Goal: Task Accomplishment & Management: Use online tool/utility

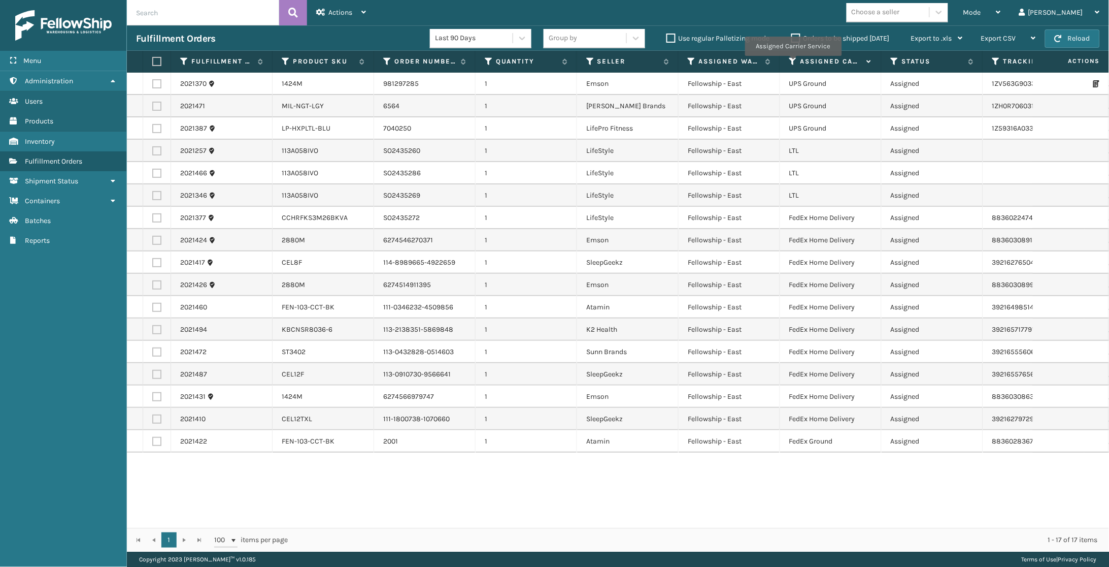
click at [793, 63] on icon at bounding box center [793, 61] width 8 height 9
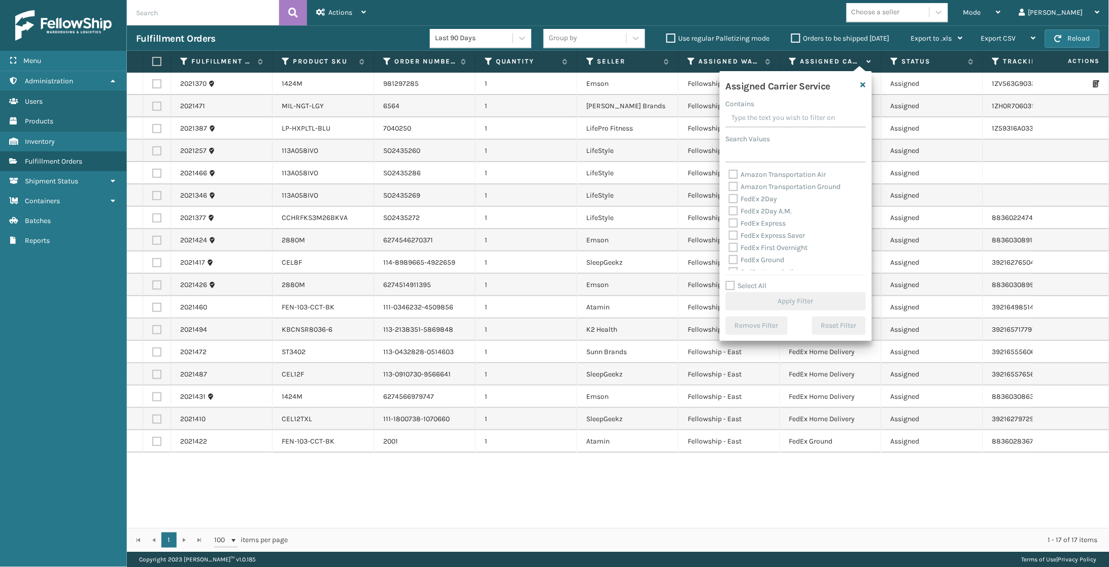
click at [759, 199] on label "FedEx 2Day" at bounding box center [753, 198] width 49 height 9
click at [730, 199] on input "FedEx 2Day" at bounding box center [729, 196] width 1 height 7
checkbox input "true"
click at [756, 208] on label "FedEx 2Day A.M." at bounding box center [760, 211] width 63 height 9
click at [730, 208] on input "FedEx 2Day A.M." at bounding box center [729, 208] width 1 height 7
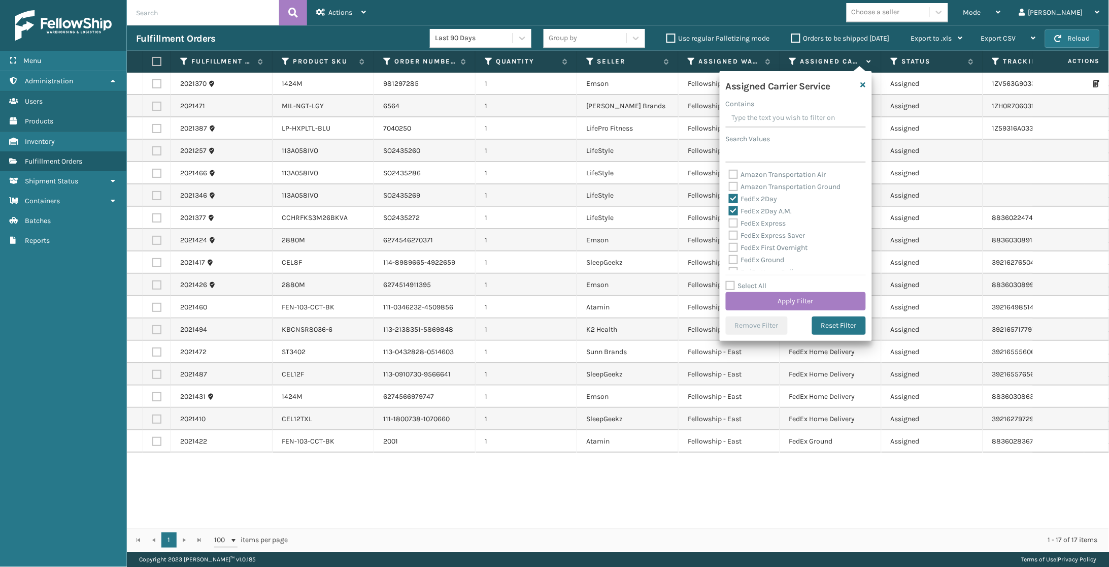
checkbox input "true"
click at [763, 219] on label "FedEx Express" at bounding box center [757, 223] width 57 height 9
click at [730, 219] on input "FedEx Express" at bounding box center [729, 220] width 1 height 7
checkbox input "true"
drag, startPoint x: 766, startPoint y: 231, endPoint x: 774, endPoint y: 217, distance: 15.7
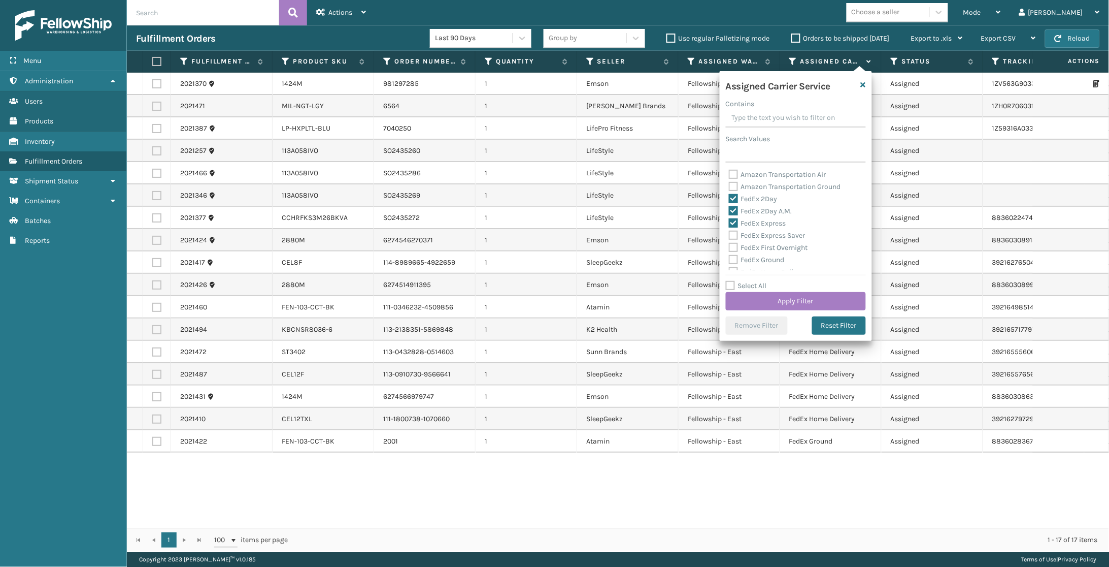
click at [766, 231] on label "FedEx Express Saver" at bounding box center [767, 235] width 77 height 9
click at [730, 231] on input "FedEx Express Saver" at bounding box center [729, 232] width 1 height 7
checkbox input "true"
drag, startPoint x: 773, startPoint y: 216, endPoint x: 772, endPoint y: 229, distance: 13.2
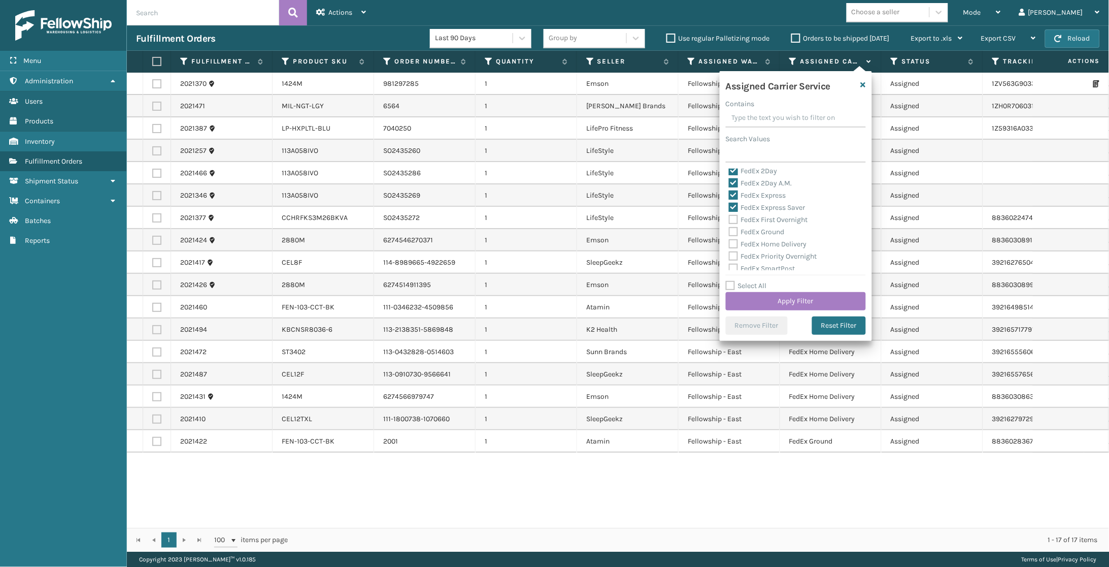
click at [773, 216] on label "FedEx First Overnight" at bounding box center [768, 219] width 79 height 9
click at [730, 216] on input "FedEx First Overnight" at bounding box center [729, 217] width 1 height 7
checkbox input "true"
click at [771, 233] on div "FedEx Ground" at bounding box center [796, 232] width 134 height 12
click at [773, 240] on label "FedEx Home Delivery" at bounding box center [768, 244] width 78 height 9
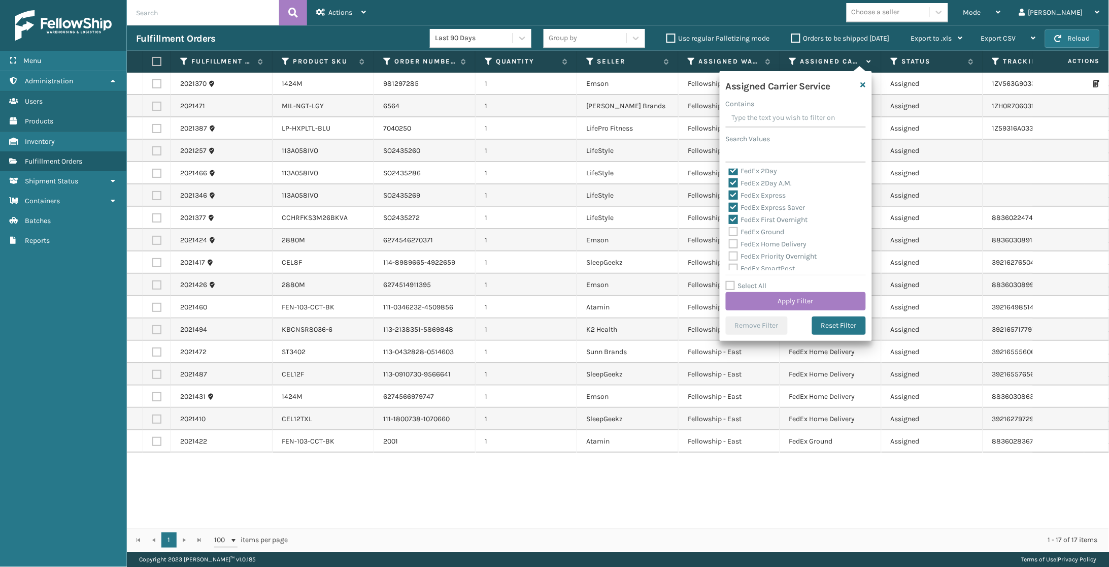
click at [730, 239] on input "FedEx Home Delivery" at bounding box center [729, 241] width 1 height 7
checkbox input "true"
click at [769, 227] on label "FedEx Ground" at bounding box center [757, 231] width 56 height 9
click at [730, 227] on input "FedEx Ground" at bounding box center [729, 229] width 1 height 7
checkbox input "true"
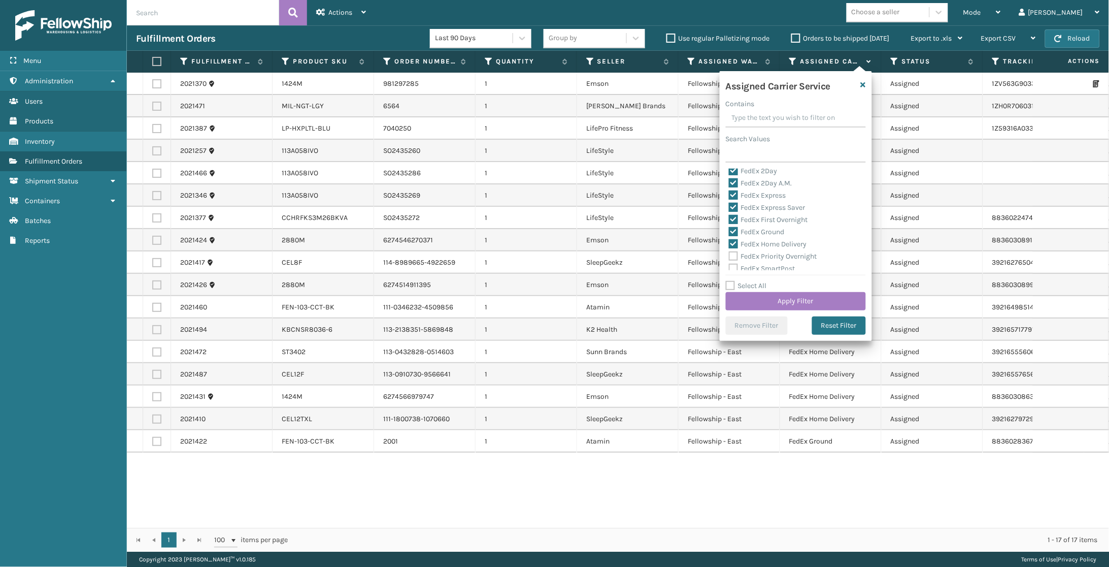
click at [769, 262] on div "FedEx SmartPost" at bounding box center [796, 268] width 134 height 12
click at [767, 264] on label "FedEx SmartPost" at bounding box center [762, 268] width 67 height 9
click at [730, 264] on input "FedEx SmartPost" at bounding box center [729, 265] width 1 height 7
checkbox input "true"
click at [769, 253] on label "FedEx Priority Overnight" at bounding box center [773, 256] width 88 height 9
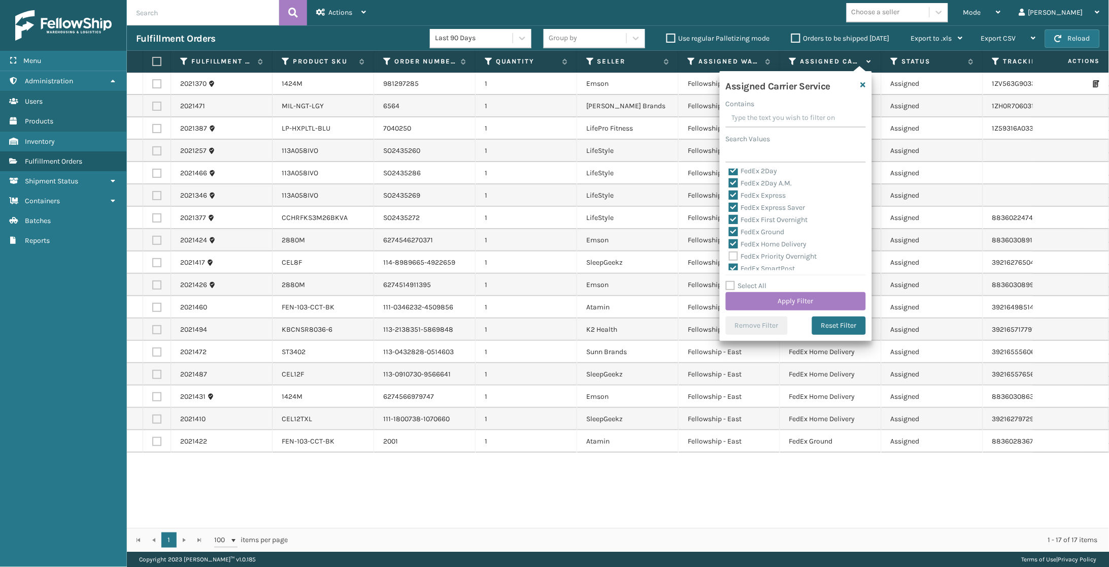
click at [730, 253] on input "FedEx Priority Overnight" at bounding box center [729, 253] width 1 height 7
checkbox input "true"
click at [767, 236] on label "FedEx Standard Overnight" at bounding box center [776, 238] width 94 height 9
click at [730, 236] on input "FedEx Standard Overnight" at bounding box center [729, 236] width 1 height 7
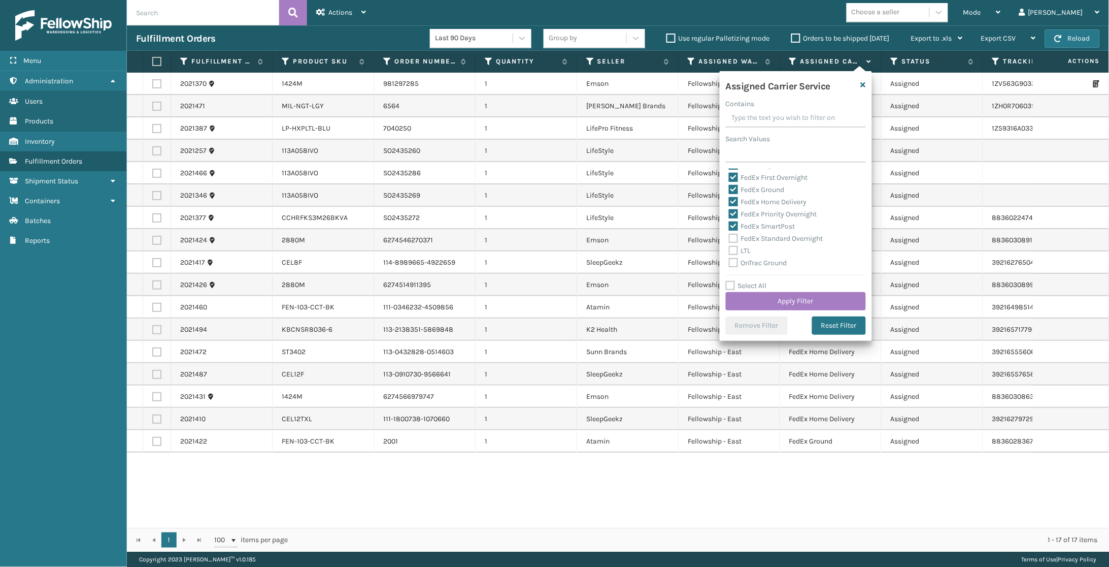
checkbox input "true"
click at [787, 296] on button "Apply Filter" at bounding box center [796, 301] width 140 height 18
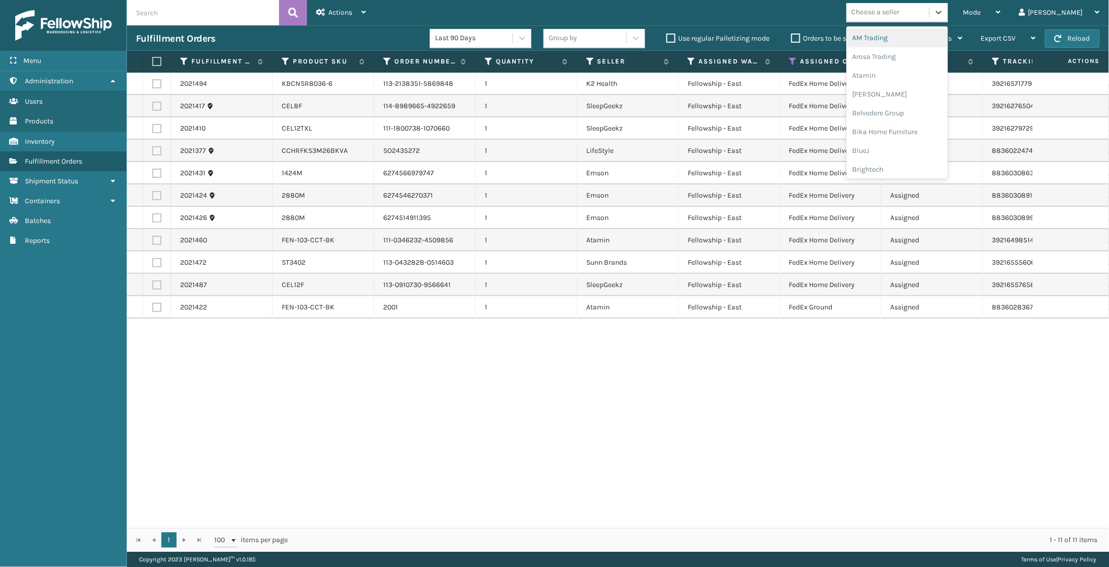
click at [900, 11] on div "Choose a seller" at bounding box center [876, 12] width 48 height 11
type input "slee"
click at [911, 38] on div "SleepGeekz" at bounding box center [898, 37] width 102 height 19
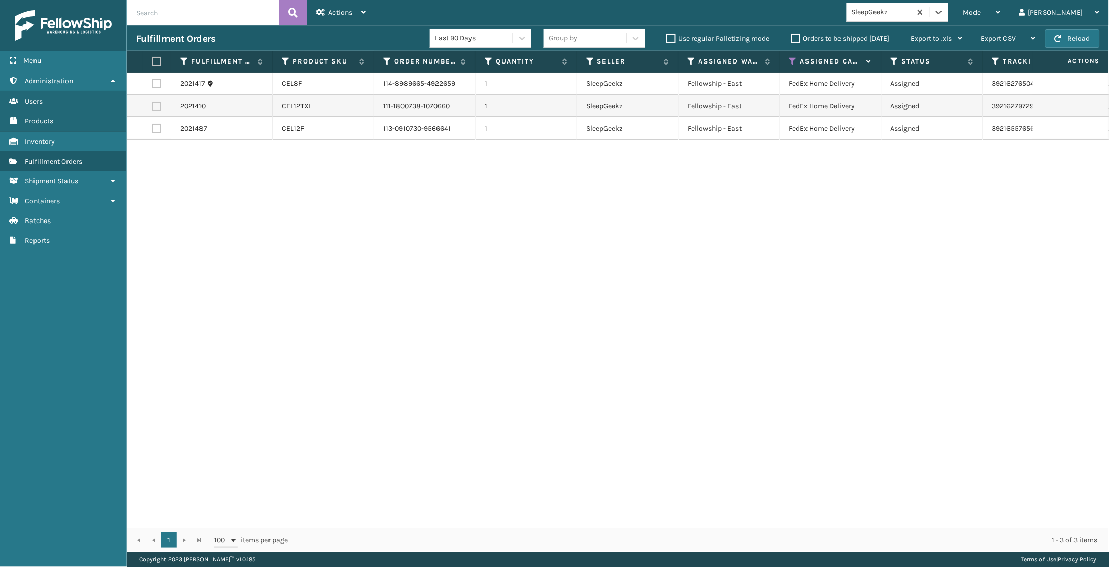
click at [158, 62] on label at bounding box center [155, 61] width 6 height 9
click at [153, 62] on input "checkbox" at bounding box center [152, 61] width 1 height 7
checkbox input "true"
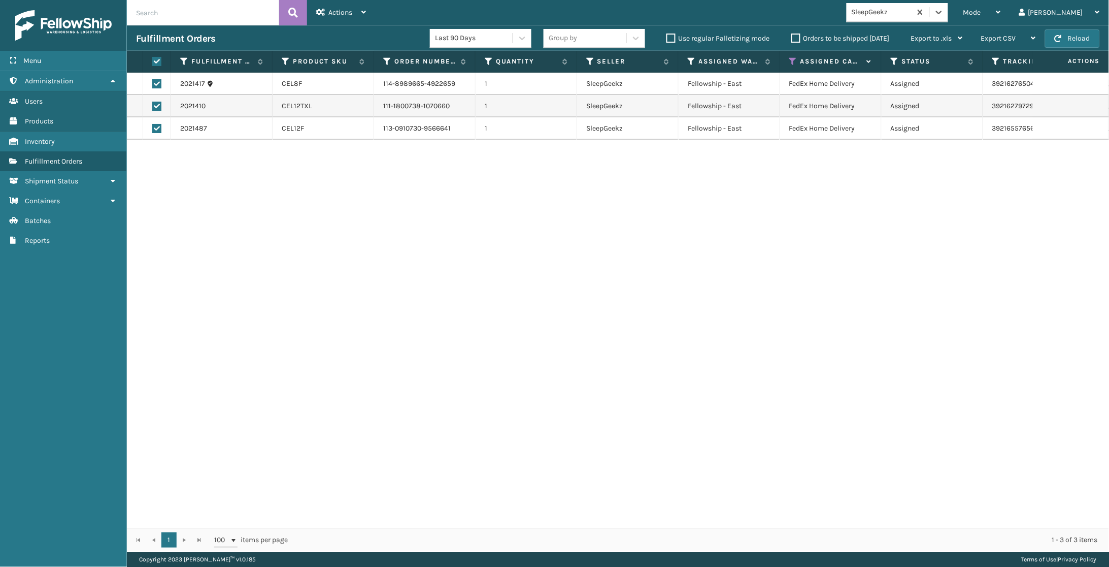
checkbox input "true"
click at [332, 16] on span "Actions" at bounding box center [340, 12] width 24 height 9
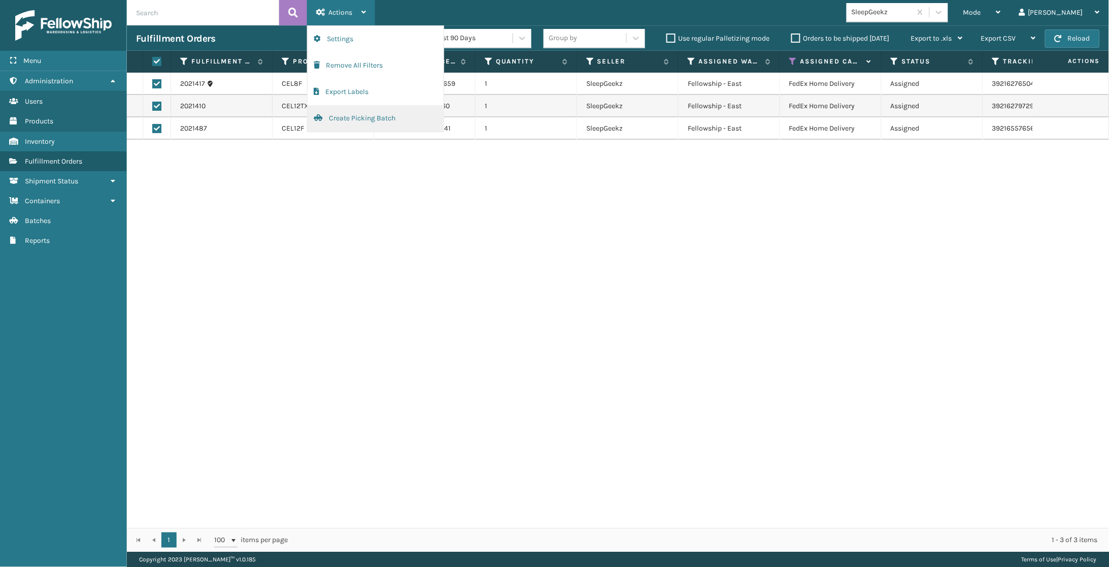
click at [363, 116] on button "Create Picking Batch" at bounding box center [376, 118] width 136 height 26
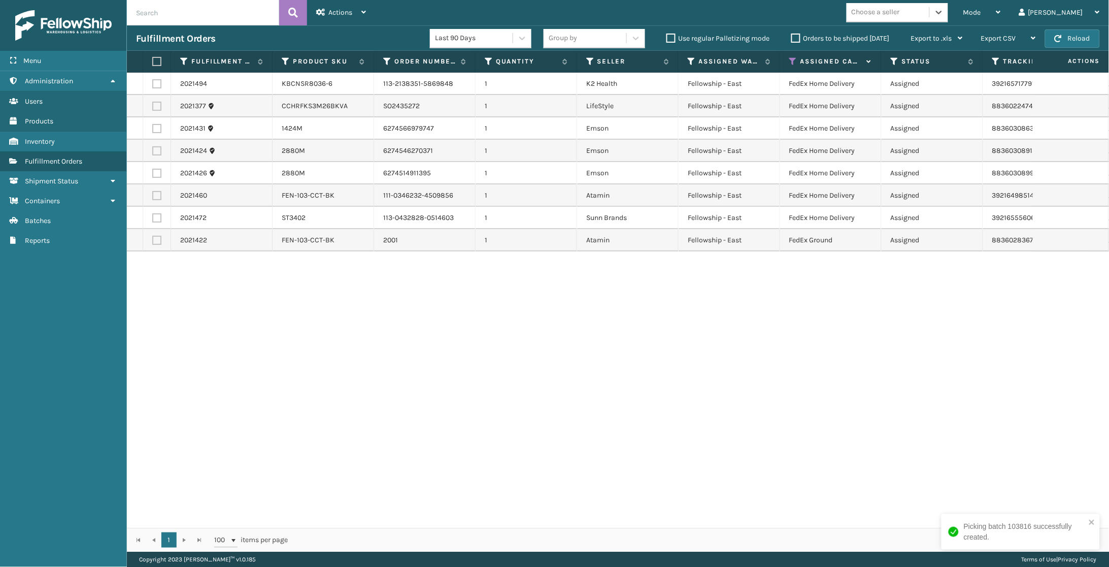
scroll to position [0, 0]
click at [900, 11] on div "Choose a seller" at bounding box center [876, 12] width 48 height 11
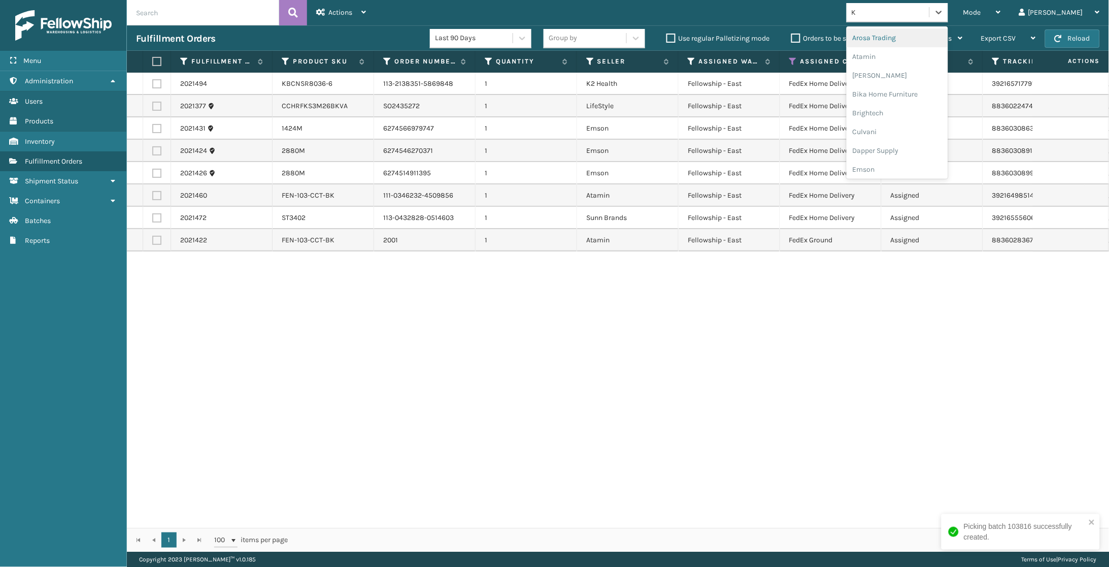
type input "K2"
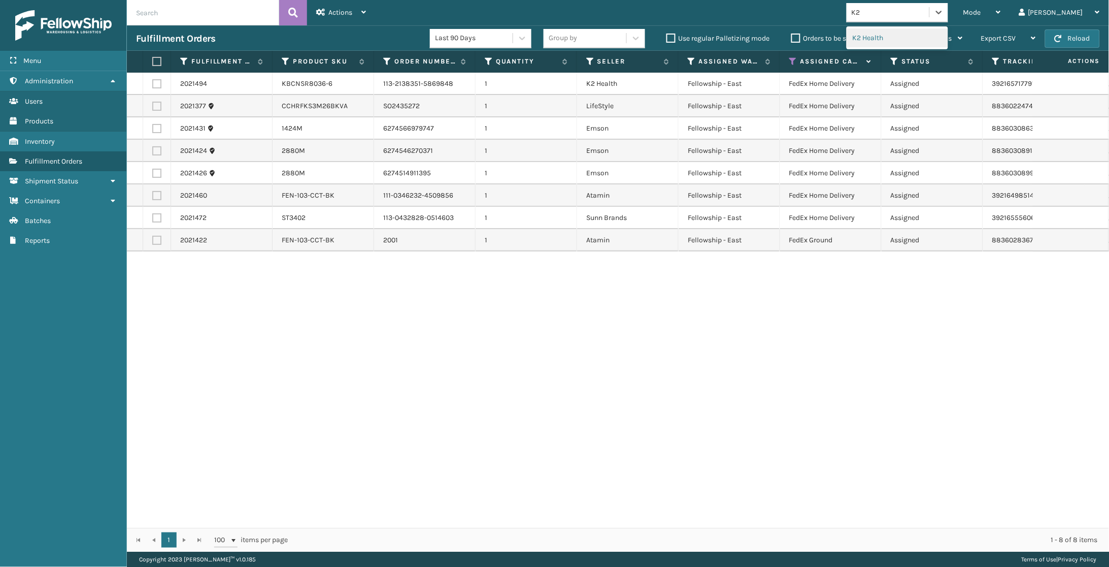
click at [918, 34] on div "K2 Health" at bounding box center [898, 37] width 102 height 19
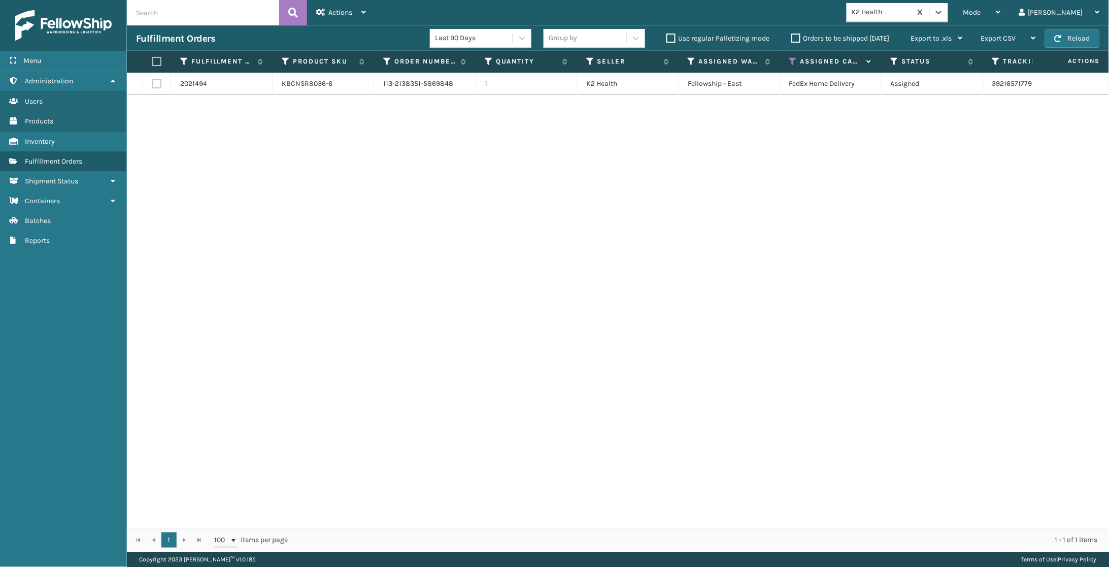
click at [158, 60] on label at bounding box center [155, 61] width 6 height 9
click at [153, 60] on input "checkbox" at bounding box center [152, 61] width 1 height 7
checkbox input "true"
click at [326, 23] on div "Actions" at bounding box center [341, 12] width 50 height 25
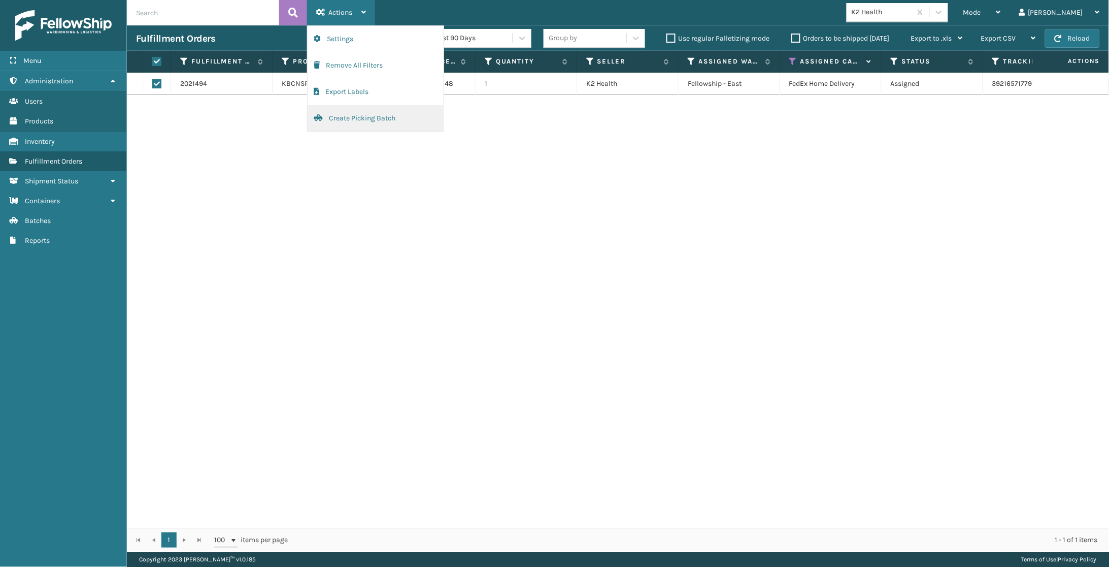
click at [344, 114] on button "Create Picking Batch" at bounding box center [376, 118] width 136 height 26
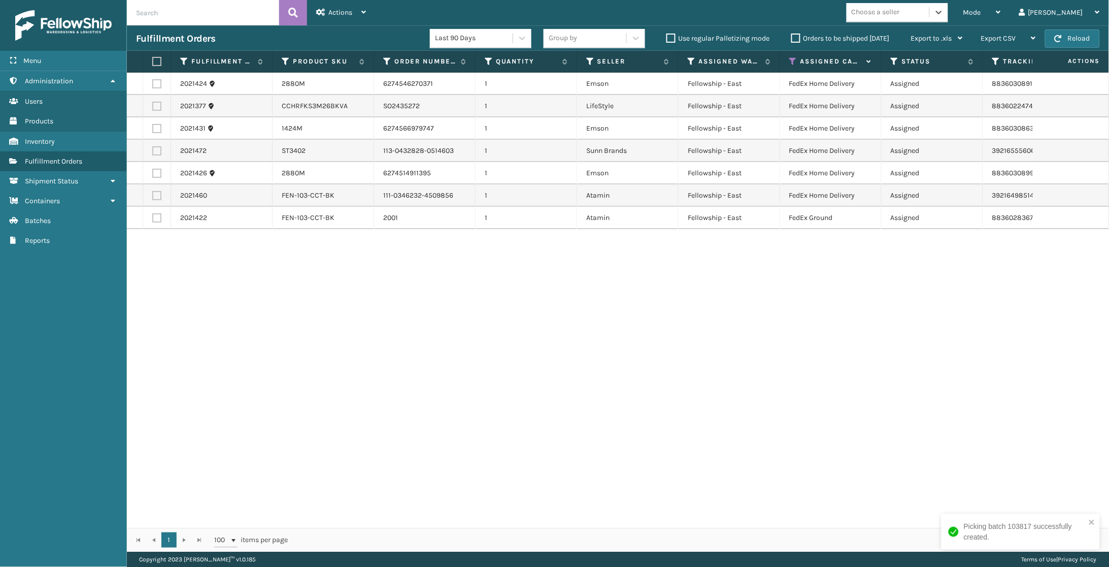
click at [900, 12] on div "Choose a seller" at bounding box center [876, 12] width 48 height 11
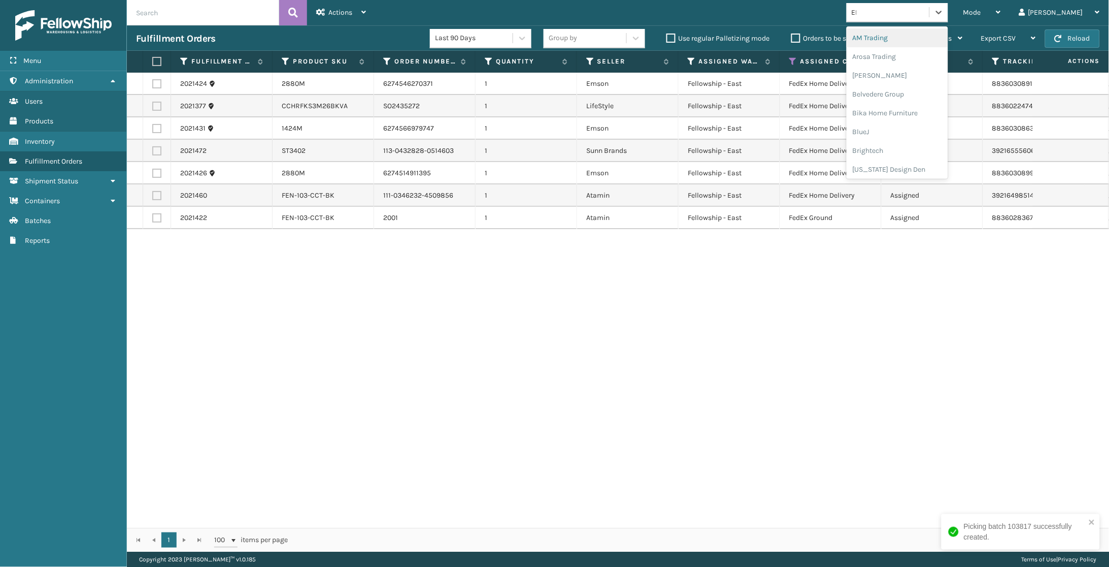
type input "EMS"
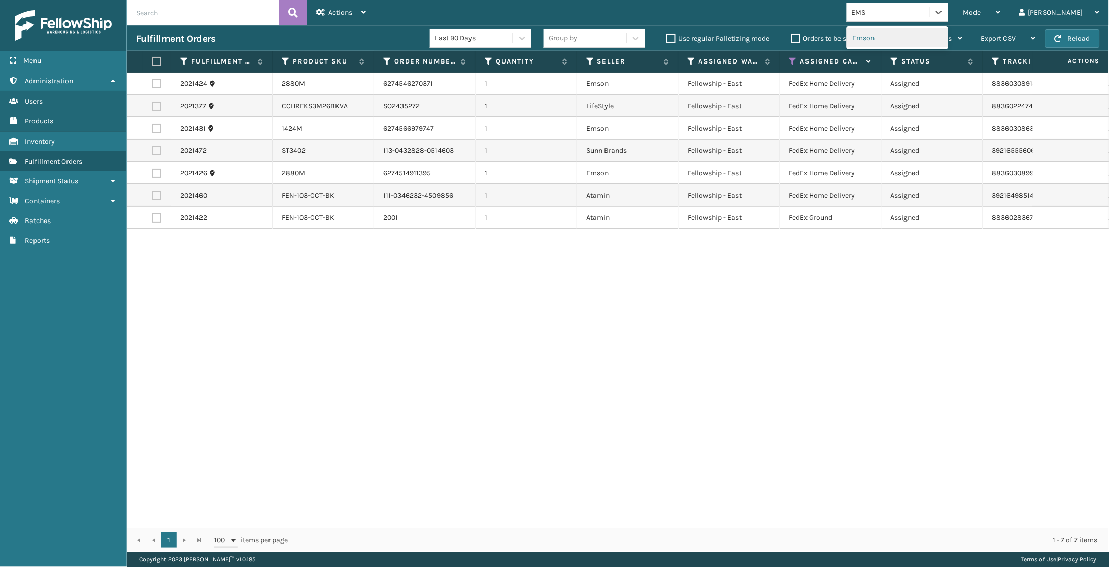
click at [903, 30] on div "Emson" at bounding box center [898, 37] width 102 height 19
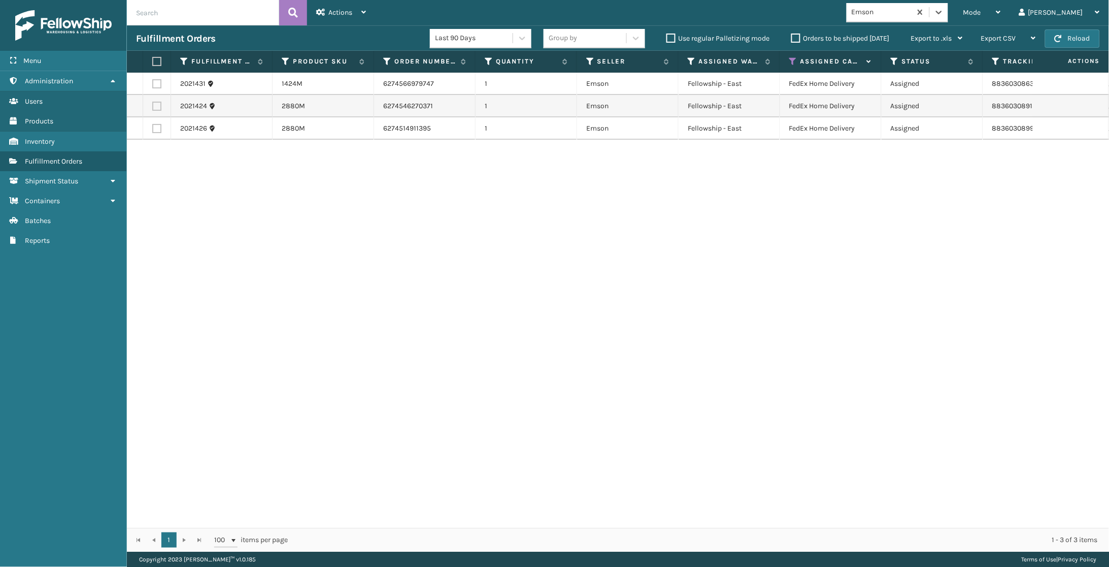
click at [154, 63] on label at bounding box center [155, 61] width 6 height 9
click at [153, 63] on input "checkbox" at bounding box center [152, 61] width 1 height 7
checkbox input "true"
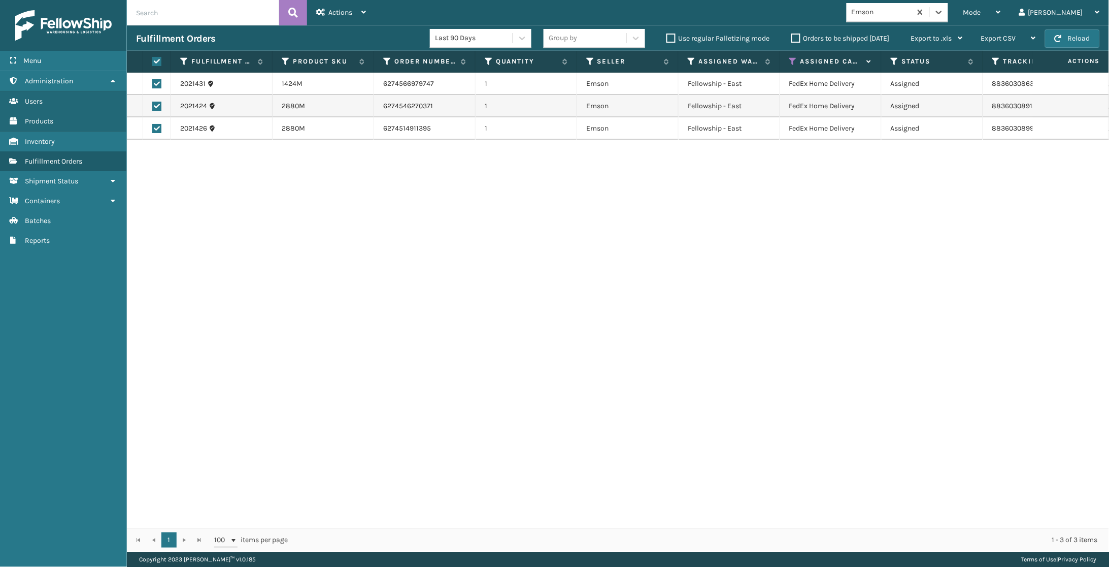
checkbox input "true"
click at [338, 8] on span "Actions" at bounding box center [340, 12] width 24 height 9
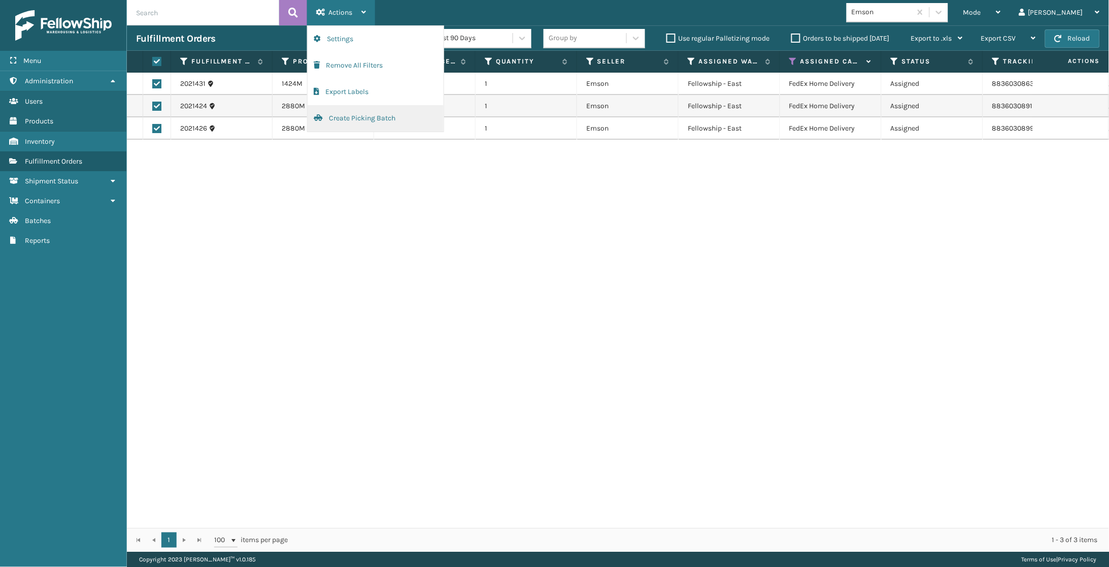
click at [368, 115] on button "Create Picking Batch" at bounding box center [376, 118] width 136 height 26
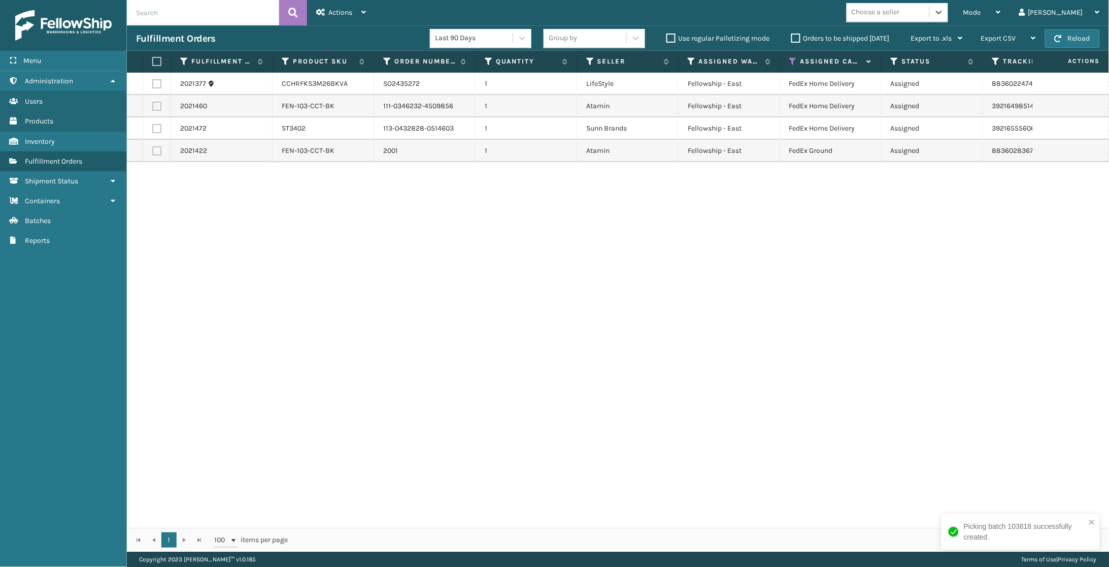
click at [930, 13] on div "Choose a seller" at bounding box center [888, 12] width 83 height 17
type input "ATAMIN"
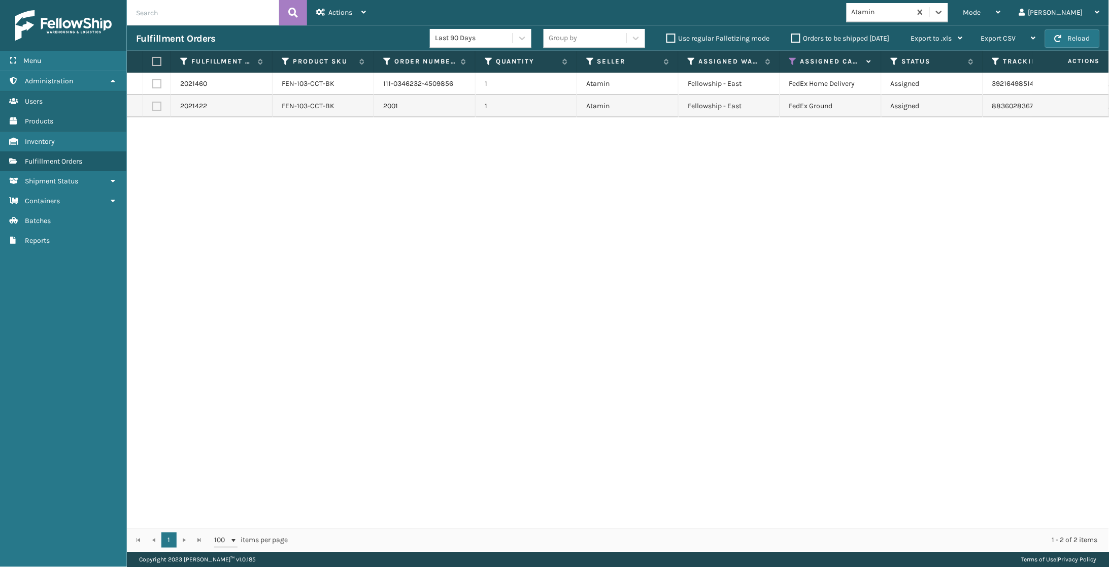
click at [158, 65] on label at bounding box center [155, 61] width 6 height 9
click at [153, 65] on input "checkbox" at bounding box center [152, 61] width 1 height 7
checkbox input "true"
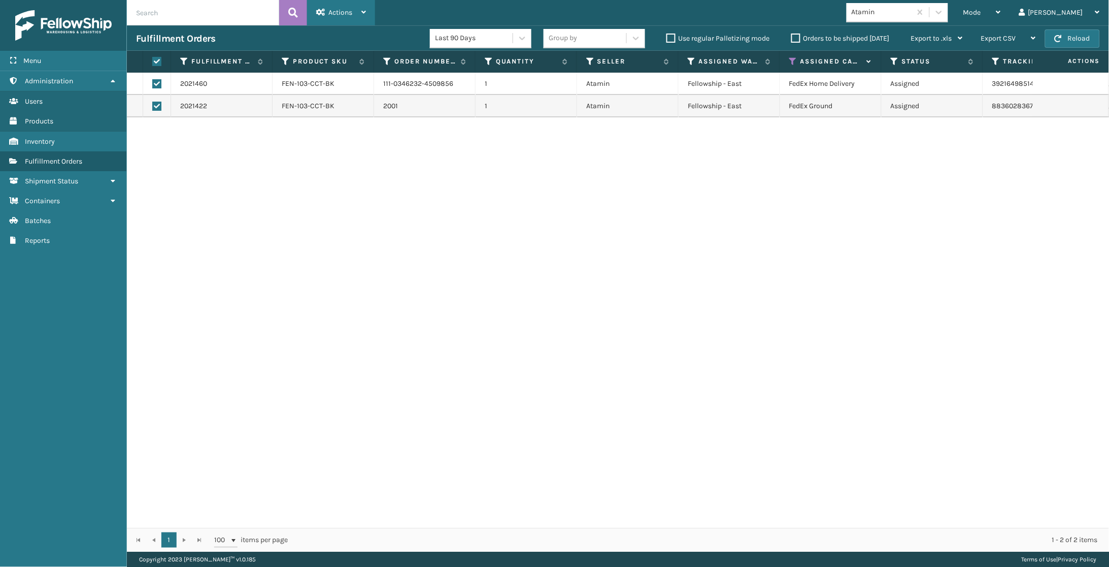
drag, startPoint x: 326, startPoint y: 14, endPoint x: 332, endPoint y: 55, distance: 41.6
click at [326, 14] on div "Actions" at bounding box center [341, 12] width 50 height 25
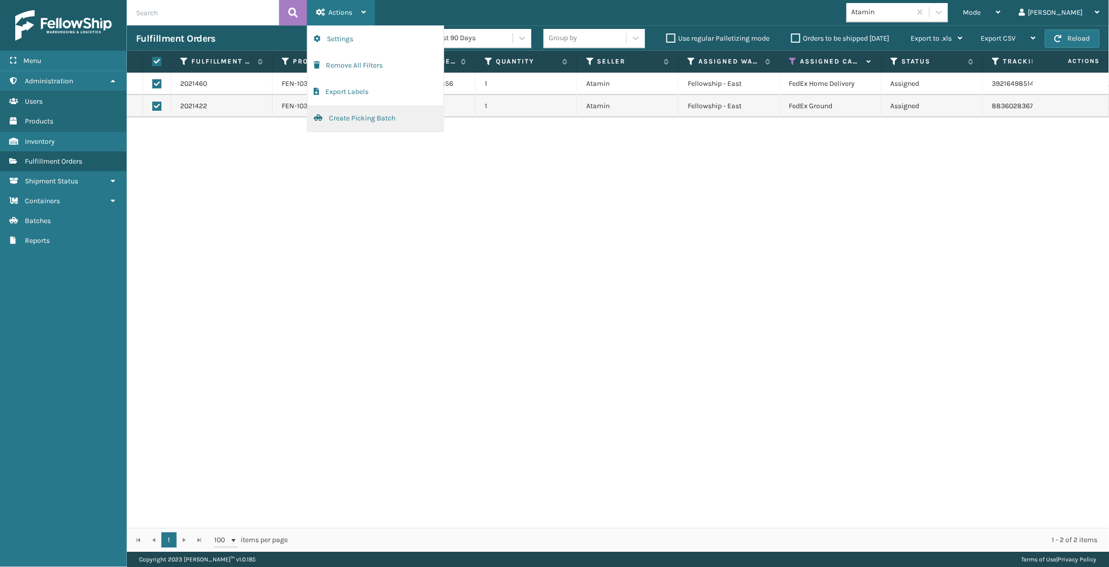
click at [337, 122] on button "Create Picking Batch" at bounding box center [376, 118] width 136 height 26
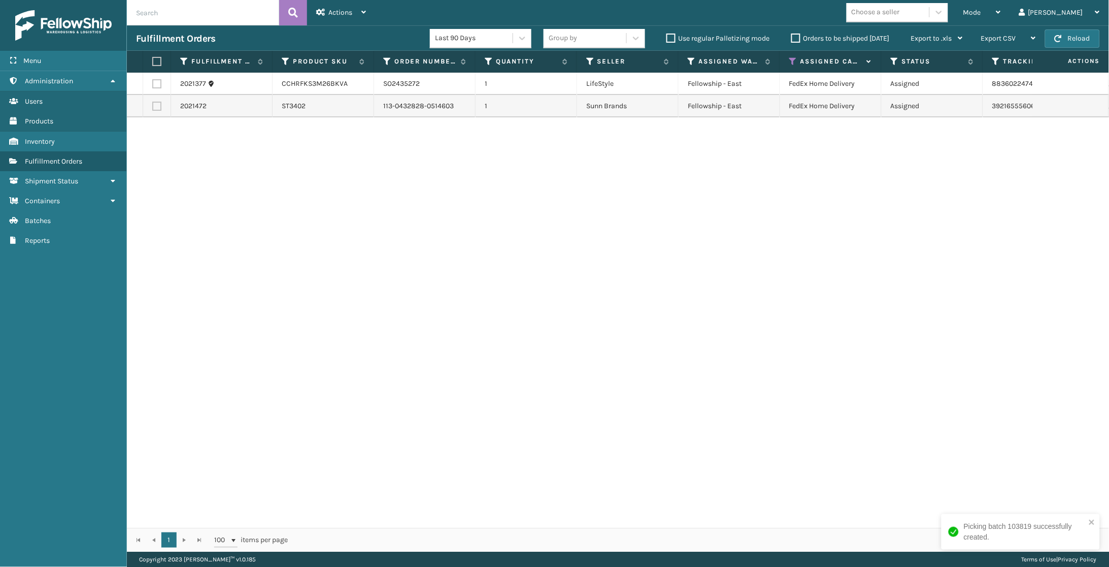
drag, startPoint x: 158, startPoint y: 59, endPoint x: 187, endPoint y: 52, distance: 29.9
click at [158, 59] on label at bounding box center [155, 61] width 6 height 9
click at [153, 59] on input "checkbox" at bounding box center [152, 61] width 1 height 7
checkbox input "true"
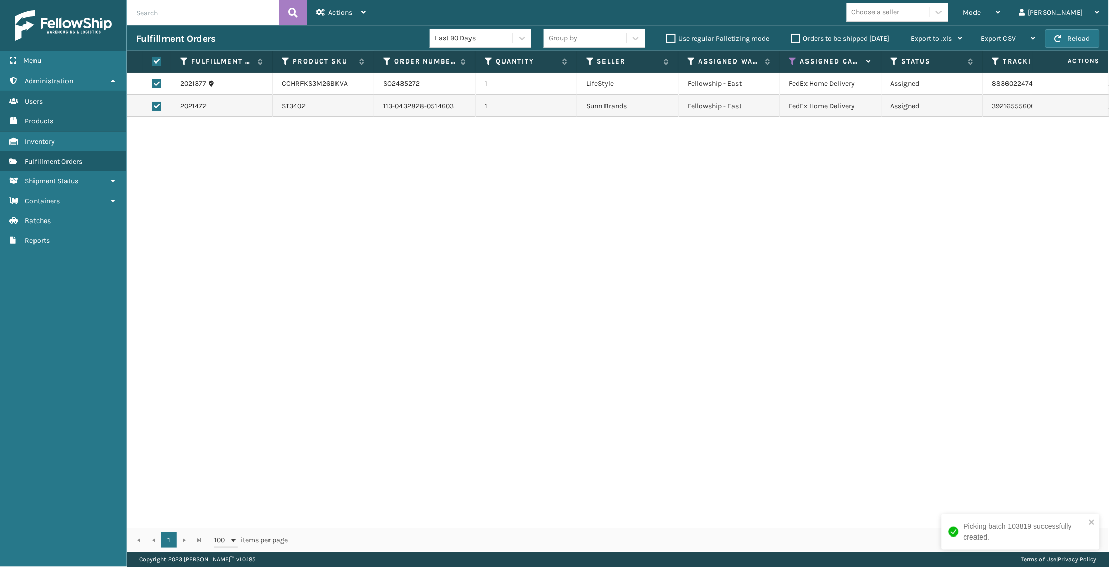
checkbox input "true"
click at [327, 11] on div "Actions" at bounding box center [341, 12] width 50 height 25
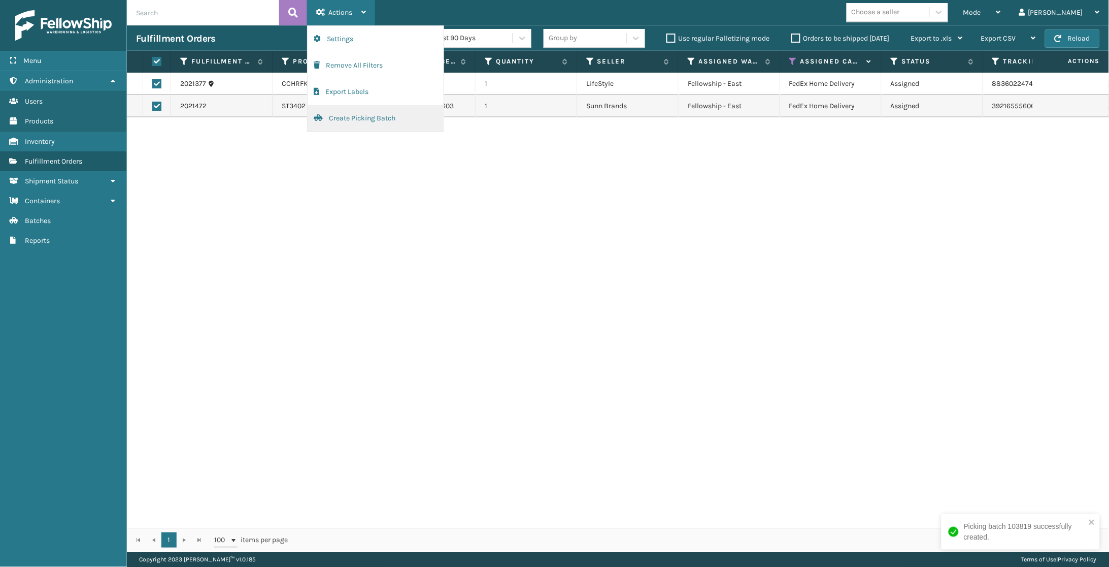
click at [347, 120] on button "Create Picking Batch" at bounding box center [376, 118] width 136 height 26
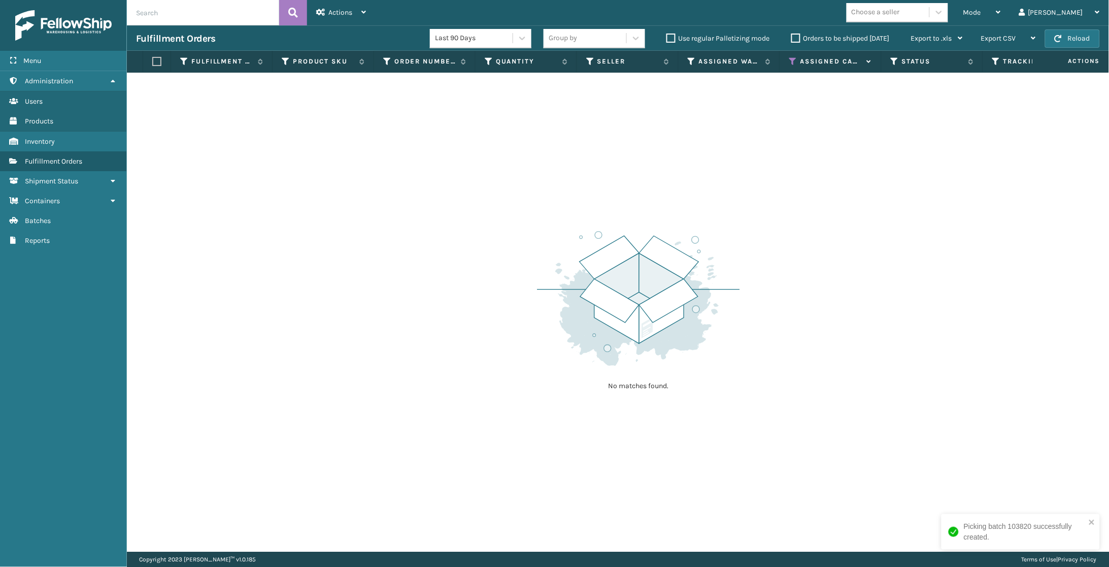
click at [796, 61] on icon at bounding box center [793, 61] width 8 height 9
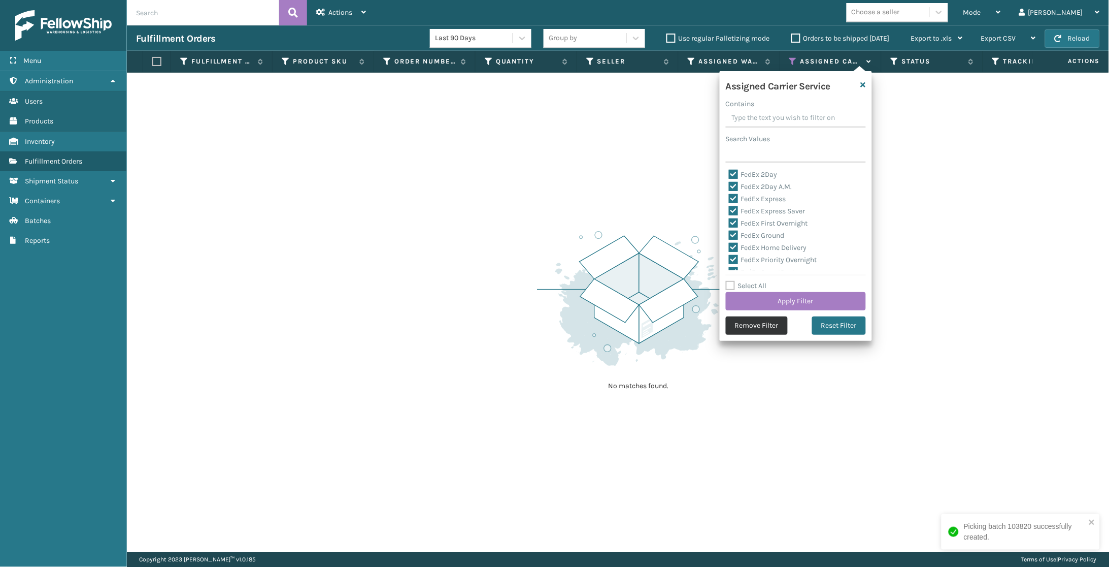
click at [770, 324] on button "Remove Filter" at bounding box center [757, 325] width 62 height 18
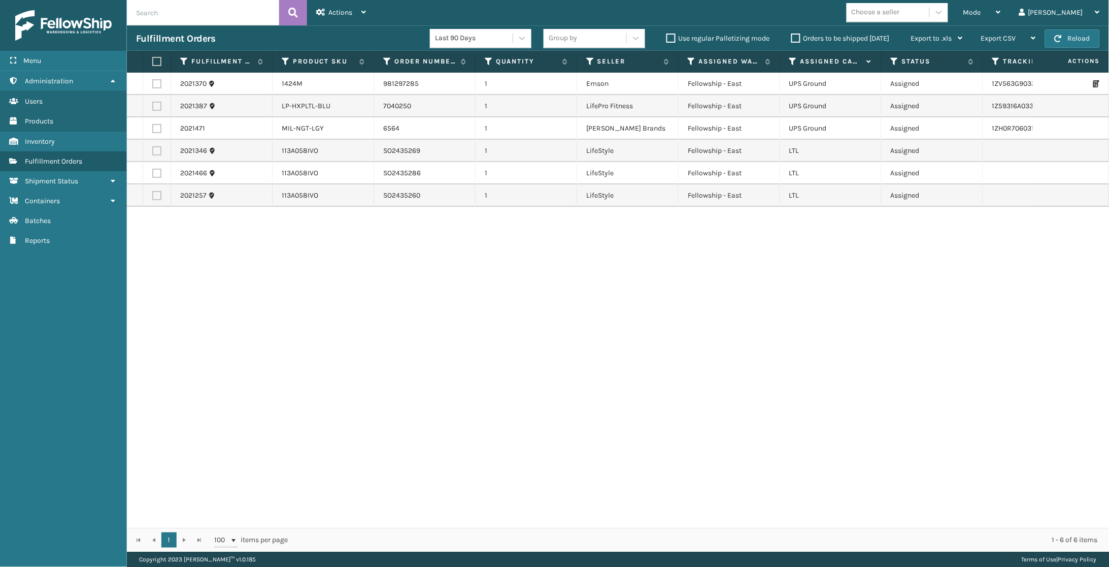
click at [155, 81] on label at bounding box center [156, 83] width 9 height 9
click at [153, 81] on input "checkbox" at bounding box center [152, 82] width 1 height 7
checkbox input "true"
drag, startPoint x: 154, startPoint y: 101, endPoint x: 151, endPoint y: 118, distance: 17.5
click at [154, 102] on label at bounding box center [156, 106] width 9 height 9
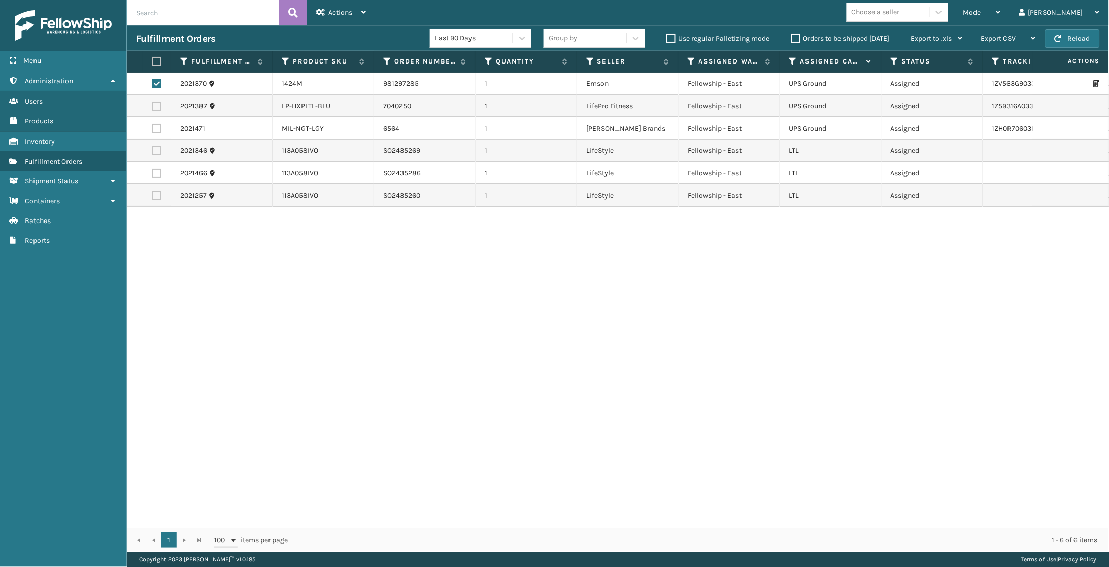
click at [153, 102] on input "checkbox" at bounding box center [152, 105] width 1 height 7
checkbox input "true"
click at [154, 124] on label at bounding box center [156, 128] width 9 height 9
click at [153, 124] on input "checkbox" at bounding box center [152, 127] width 1 height 7
checkbox input "true"
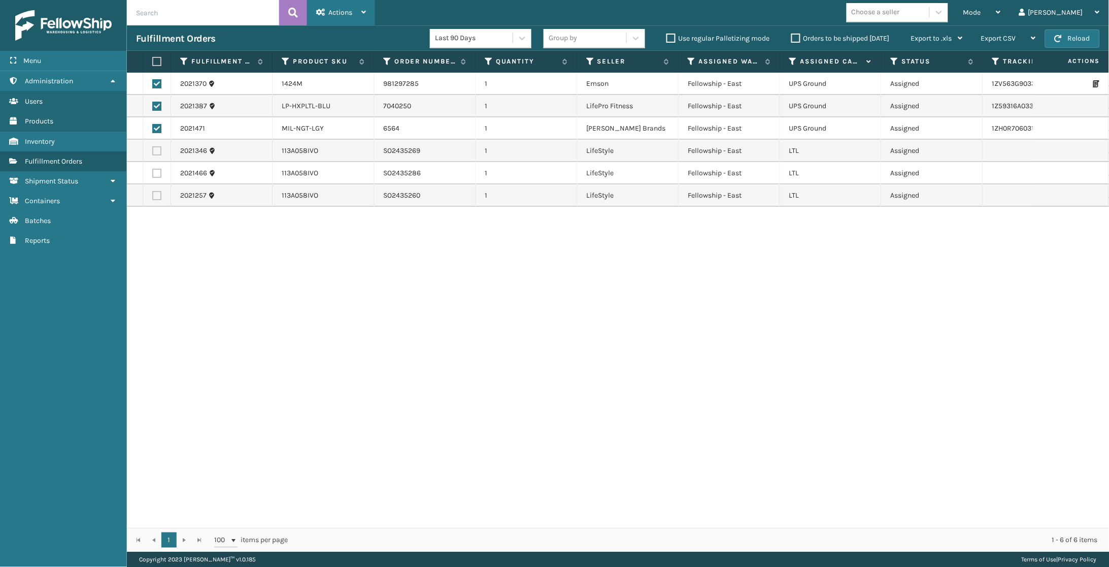
click at [363, 15] on icon at bounding box center [363, 12] width 5 height 7
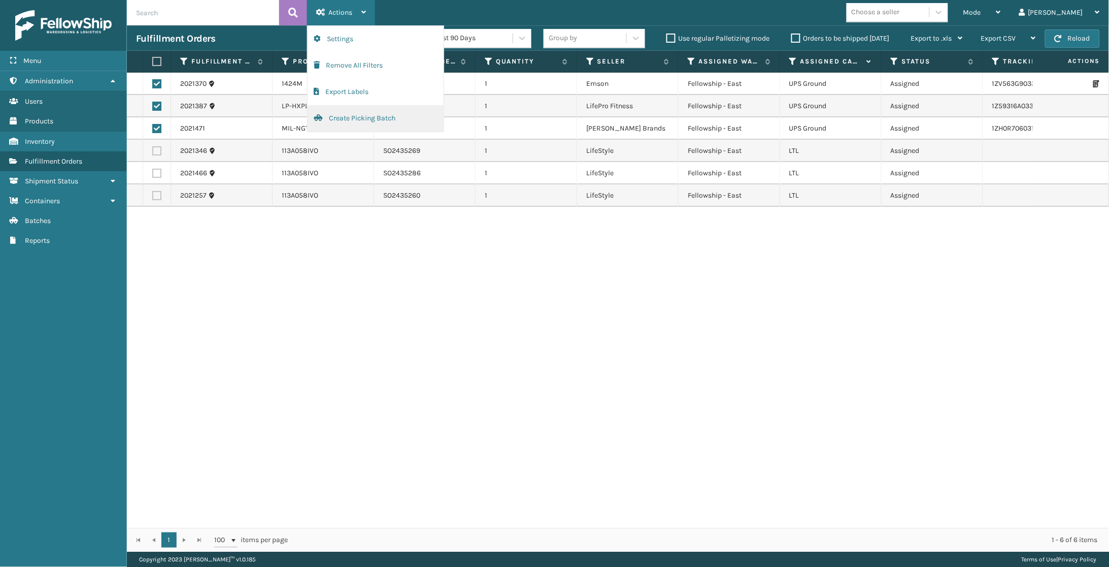
click at [357, 119] on button "Create Picking Batch" at bounding box center [376, 118] width 136 height 26
